Goal: Check status

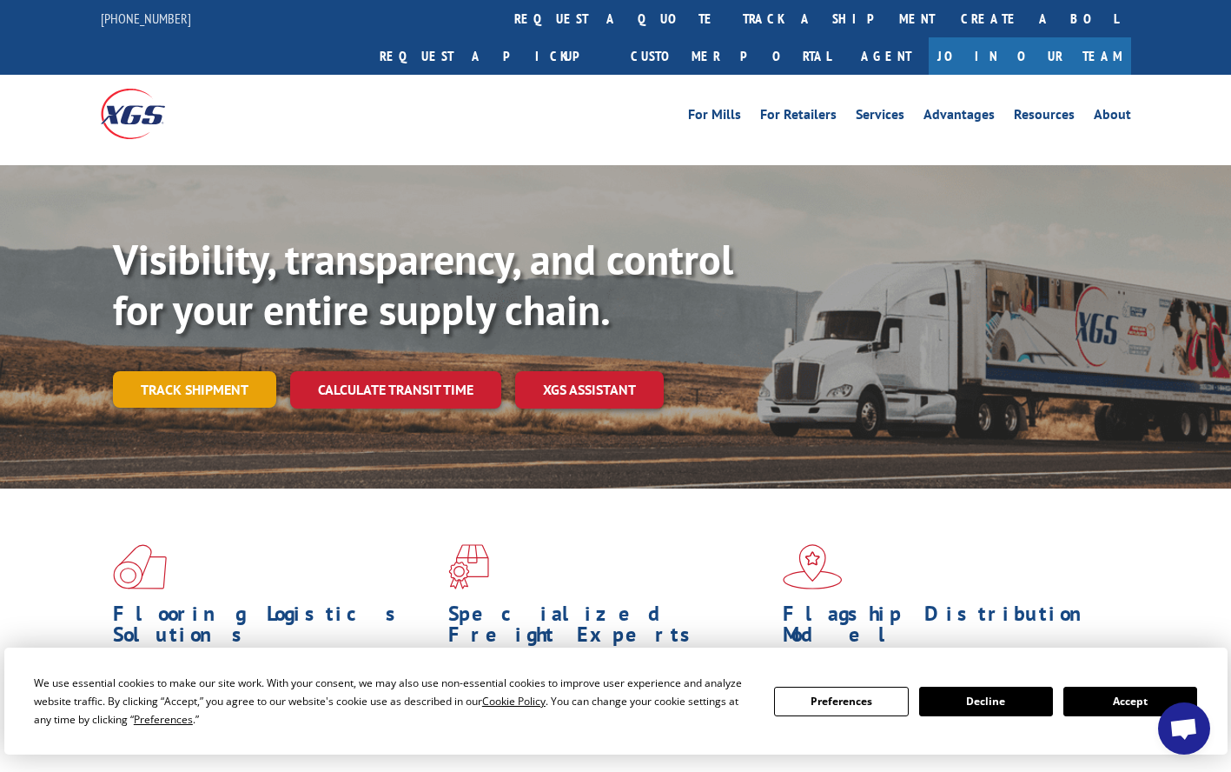
click at [161, 371] on link "Track shipment" at bounding box center [194, 389] width 163 height 36
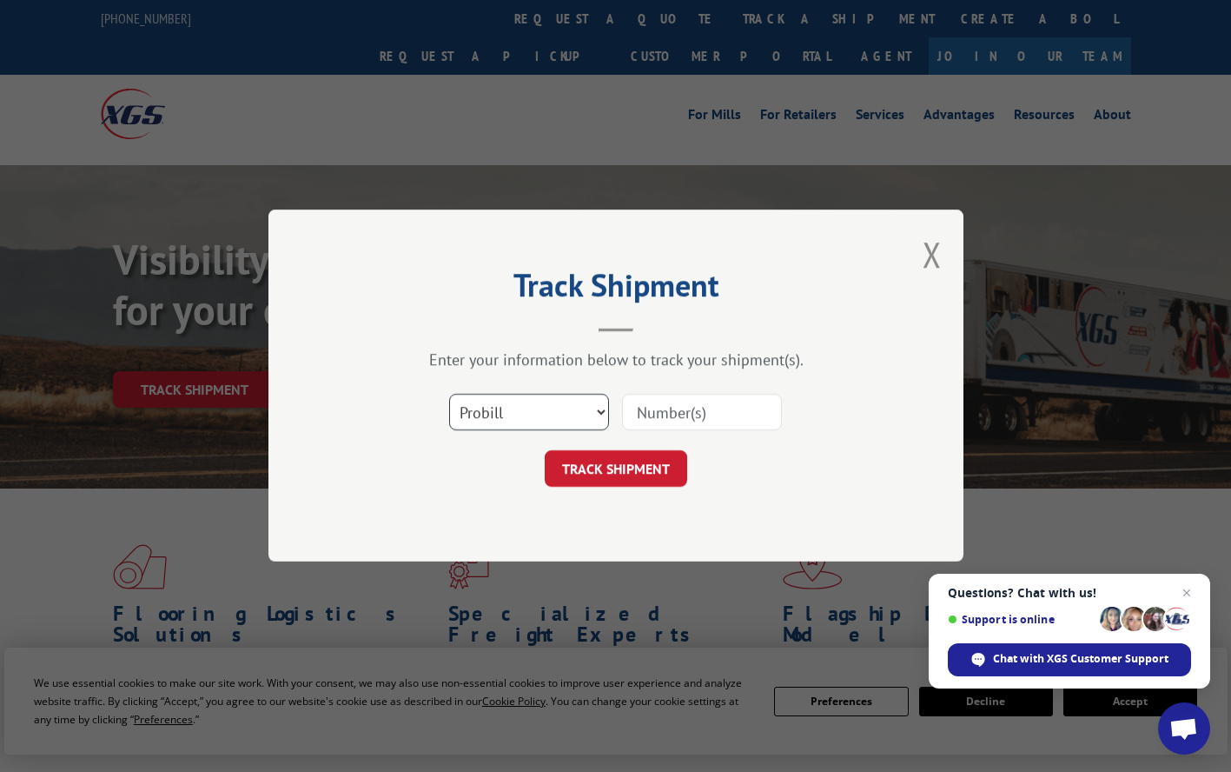
click at [540, 405] on select "Select category... Probill BOL PO" at bounding box center [529, 412] width 160 height 36
click at [680, 414] on input at bounding box center [702, 412] width 160 height 36
type input "17402758"
click at [656, 486] on button "TRACK SHIPMENT" at bounding box center [616, 469] width 142 height 36
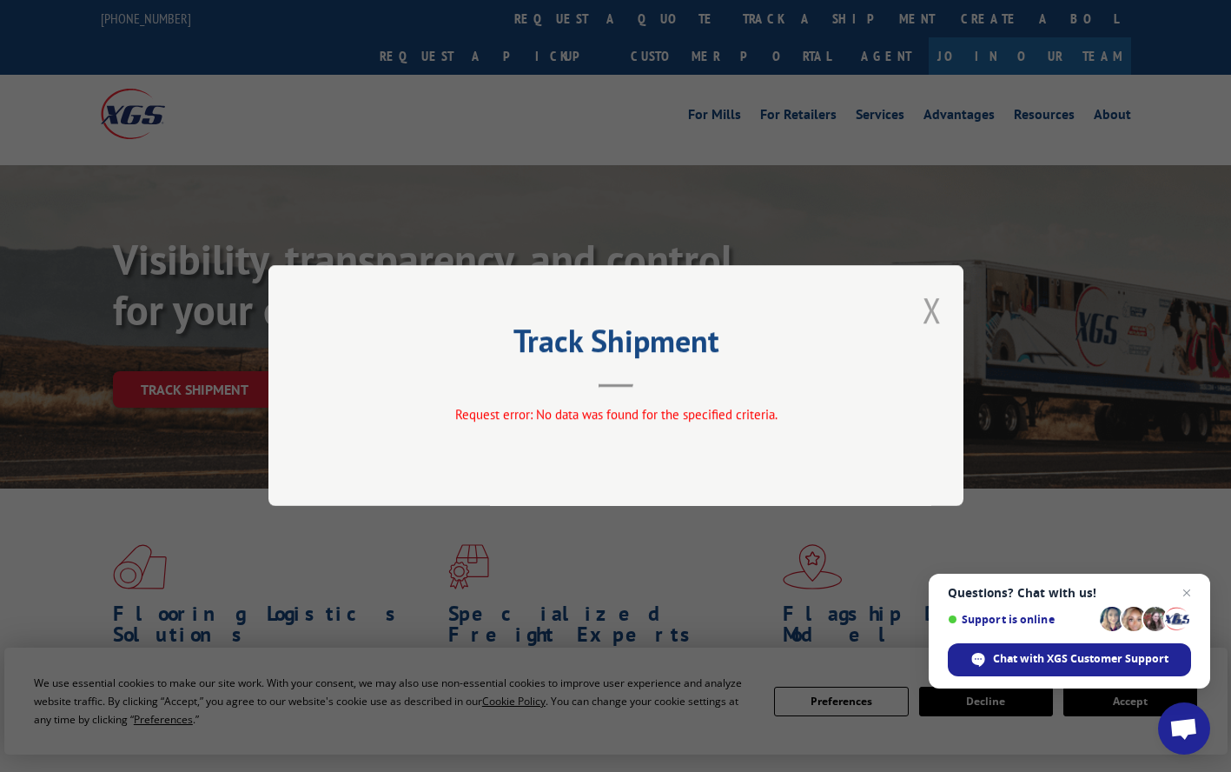
click at [923, 306] on button "Close modal" at bounding box center [932, 310] width 19 height 46
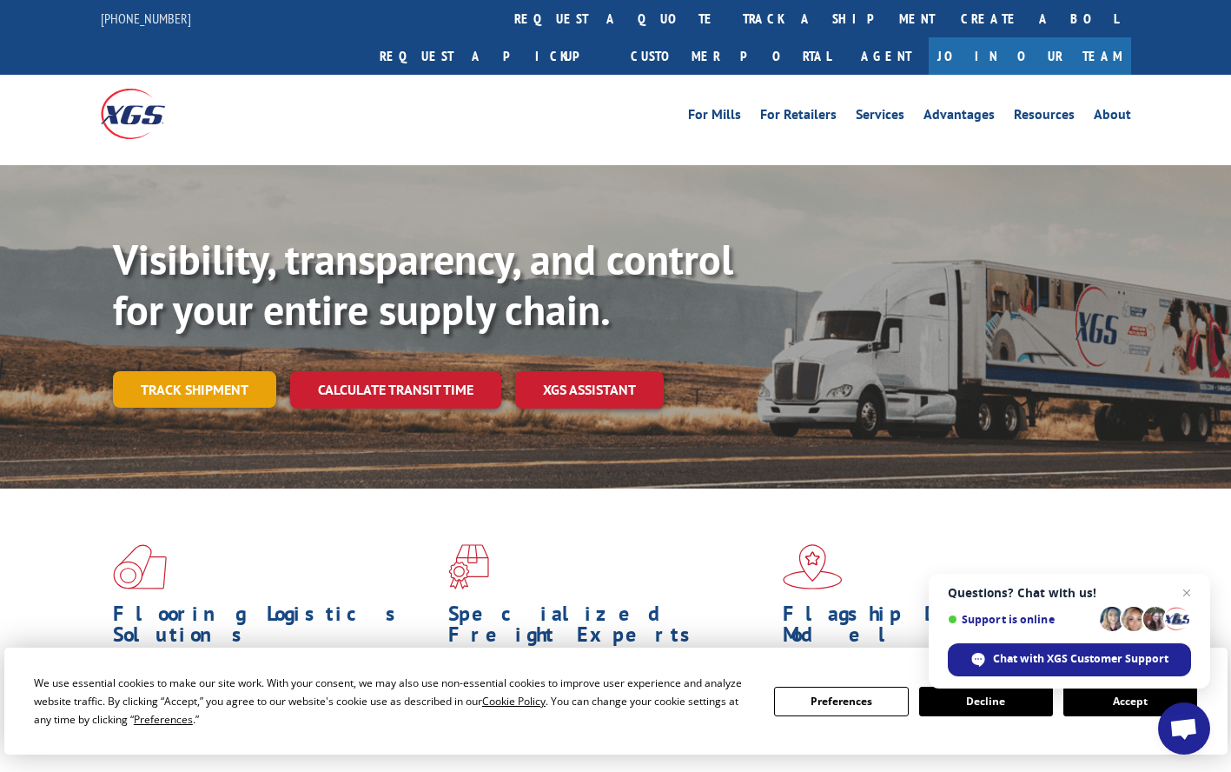
click at [208, 371] on link "Track shipment" at bounding box center [194, 389] width 163 height 36
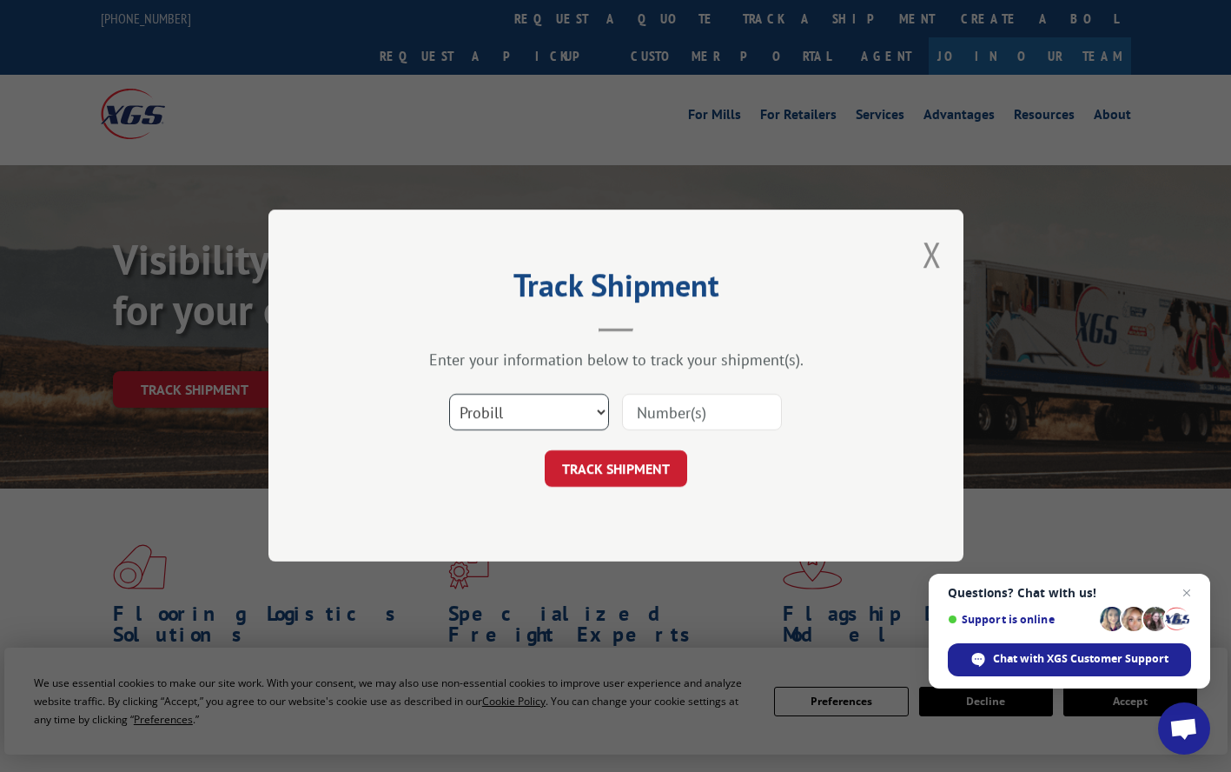
click at [551, 407] on select "Select category... Probill BOL PO" at bounding box center [529, 412] width 160 height 36
select select "bol"
click at [449, 394] on select "Select category... Probill BOL PO" at bounding box center [529, 412] width 160 height 36
click at [671, 414] on input at bounding box center [702, 412] width 160 height 36
type input "17402758"
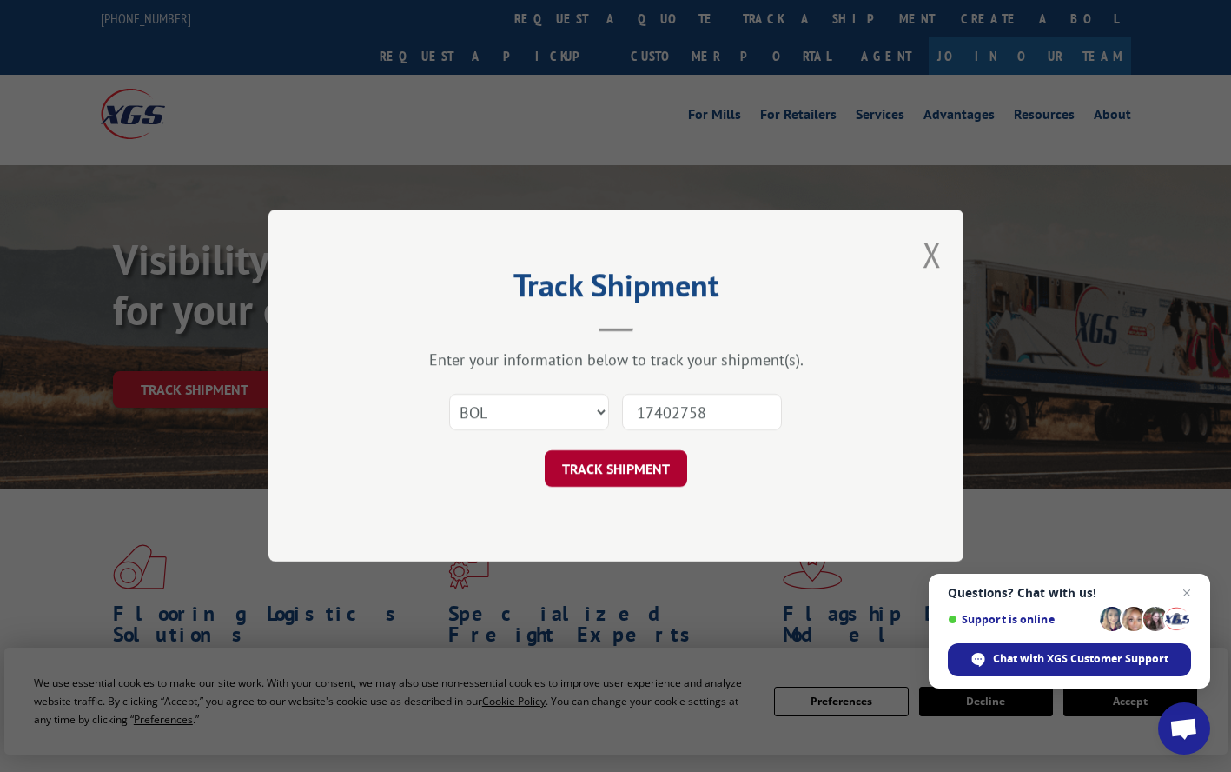
click at [655, 477] on button "TRACK SHIPMENT" at bounding box center [616, 469] width 142 height 36
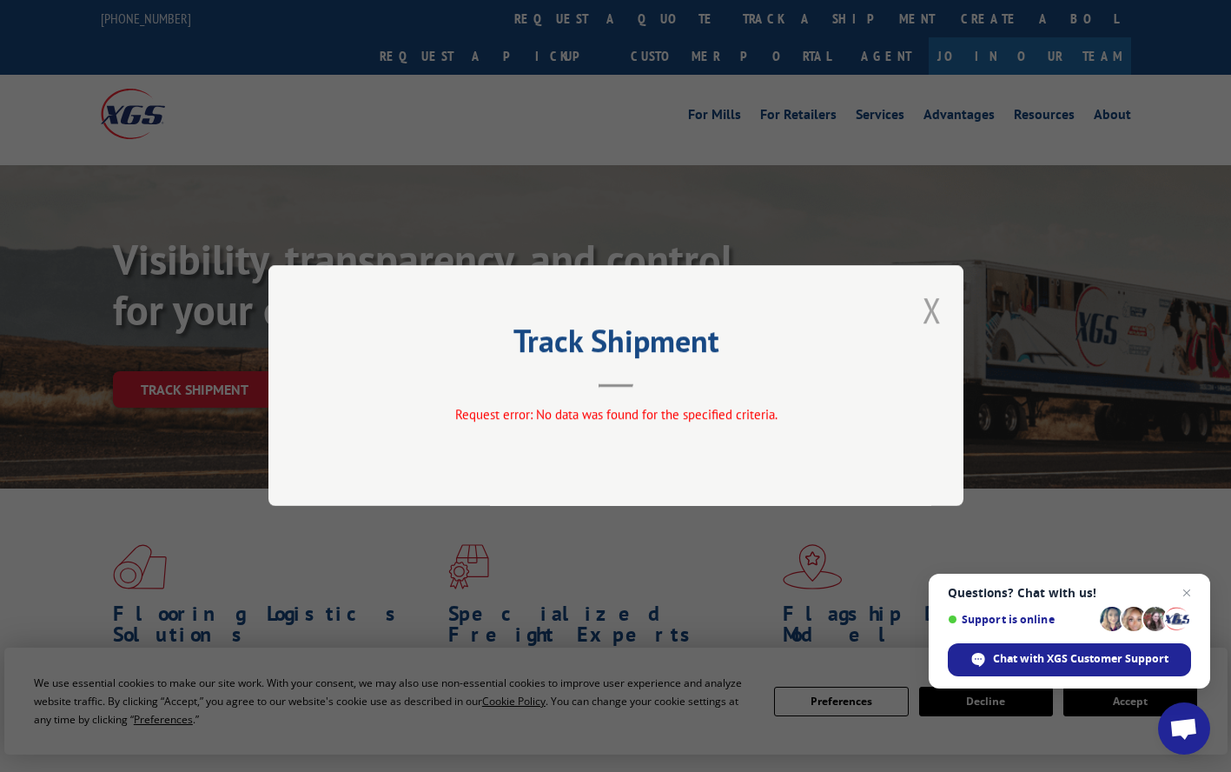
click at [940, 309] on button "Close modal" at bounding box center [932, 310] width 19 height 46
